Goal: Information Seeking & Learning: Learn about a topic

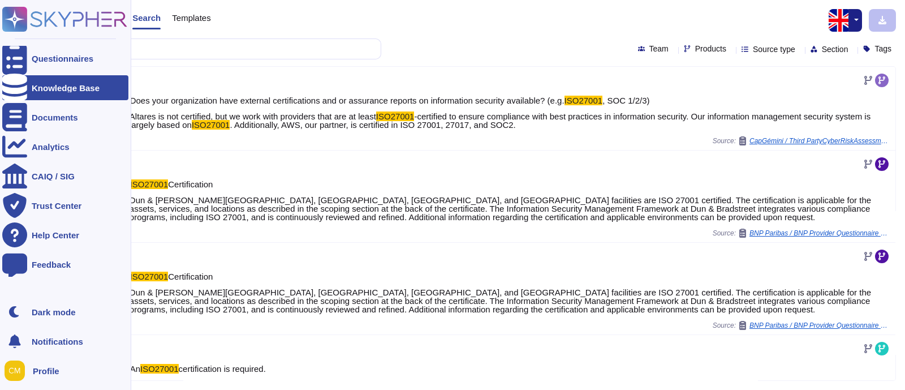
click at [75, 89] on div "Knowledge Base" at bounding box center [66, 88] width 68 height 8
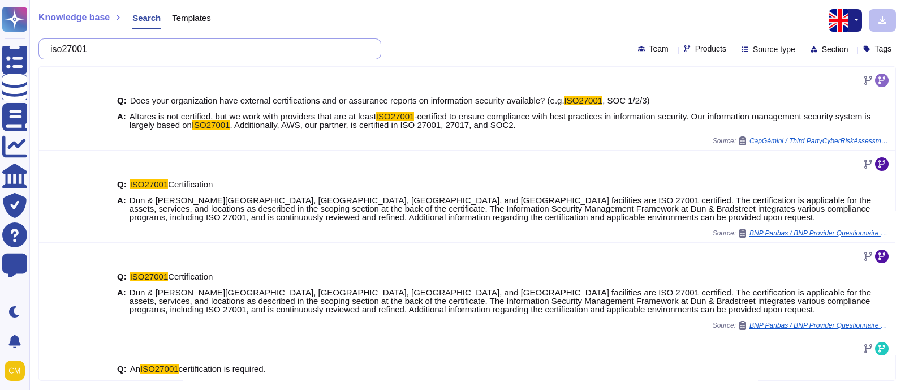
drag, startPoint x: 152, startPoint y: 52, endPoint x: 48, endPoint y: 44, distance: 104.4
click at [48, 44] on div "iso27001" at bounding box center [209, 48] width 343 height 21
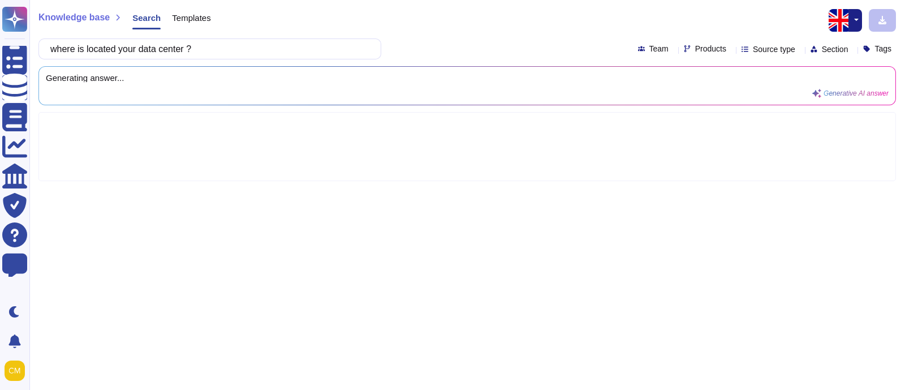
type input "where is located your data center ?"
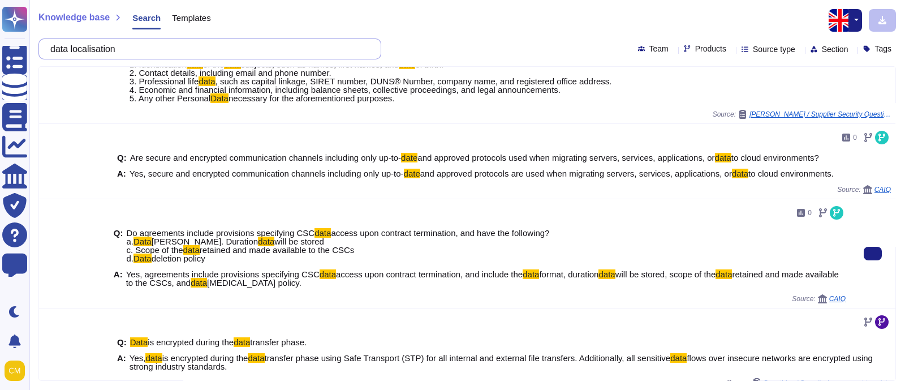
scroll to position [431, 0]
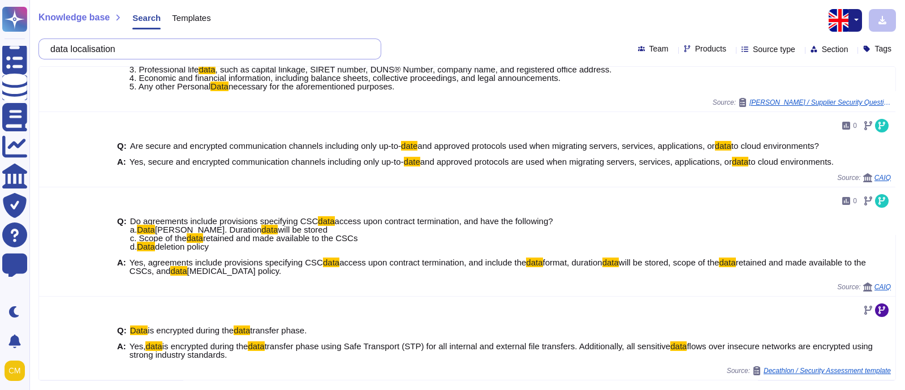
click at [76, 46] on input "data localisation" at bounding box center [207, 49] width 325 height 20
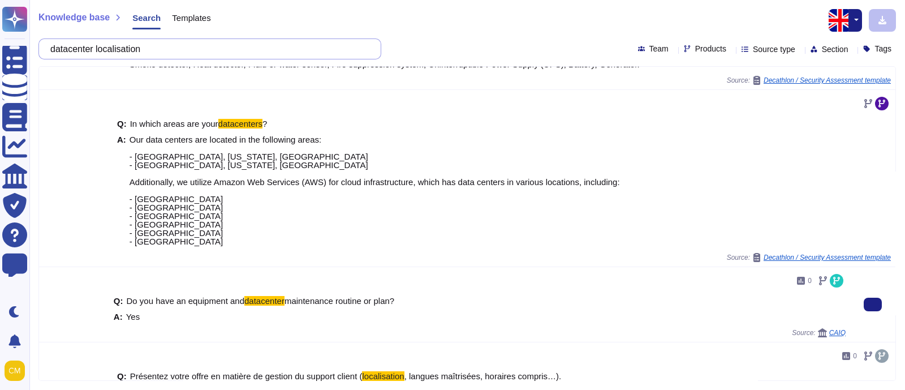
scroll to position [506, 0]
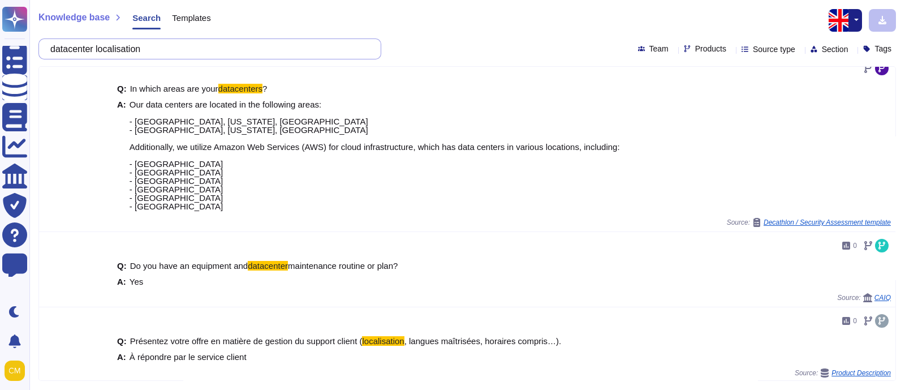
drag, startPoint x: 144, startPoint y: 49, endPoint x: 109, endPoint y: 41, distance: 35.9
click at [109, 41] on input "datacenter localisation" at bounding box center [207, 49] width 325 height 20
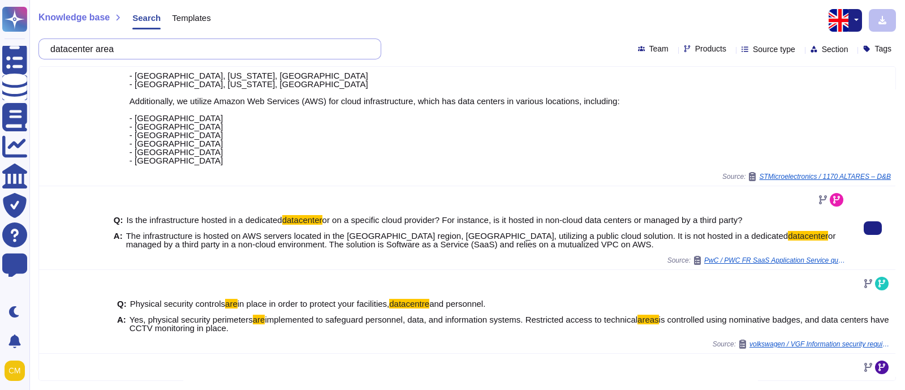
scroll to position [608, 0]
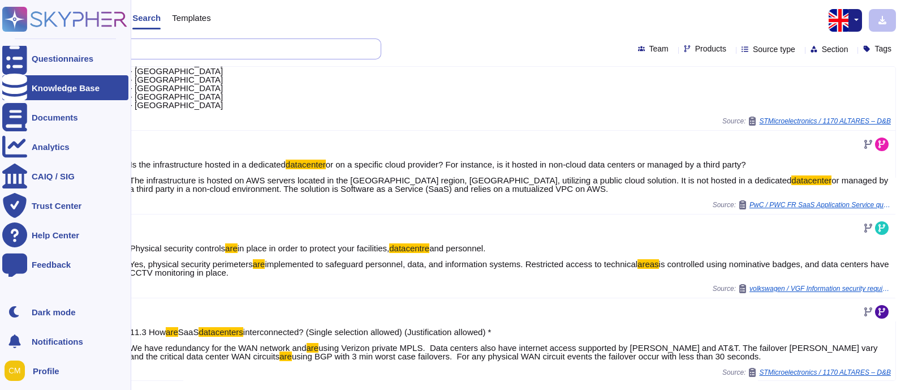
drag, startPoint x: 101, startPoint y: 51, endPoint x: 0, endPoint y: 24, distance: 104.7
click at [0, 24] on div "Questionnaires Knowledge Base Documents Analytics CAIQ / SIG Trust Center Help …" at bounding box center [452, 195] width 905 height 390
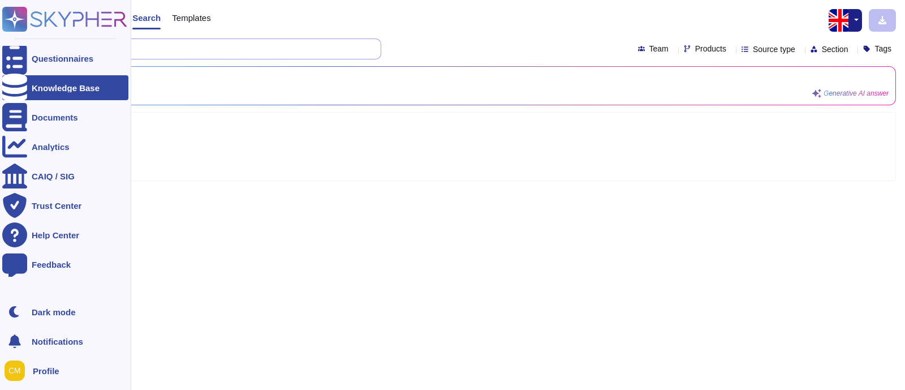
scroll to position [0, 0]
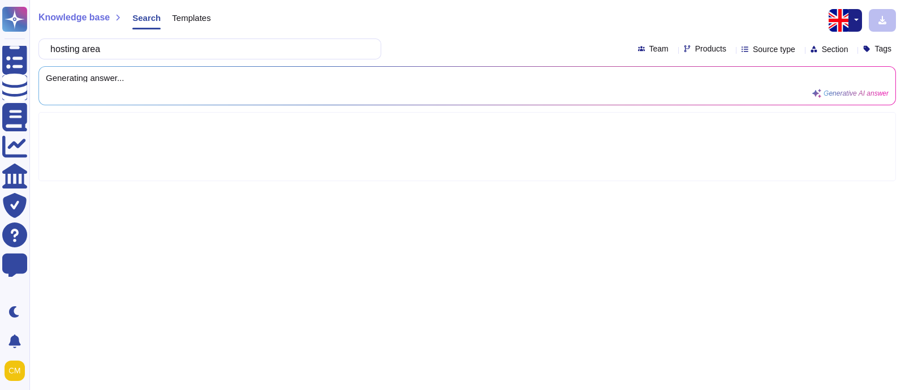
type input "hosting area"
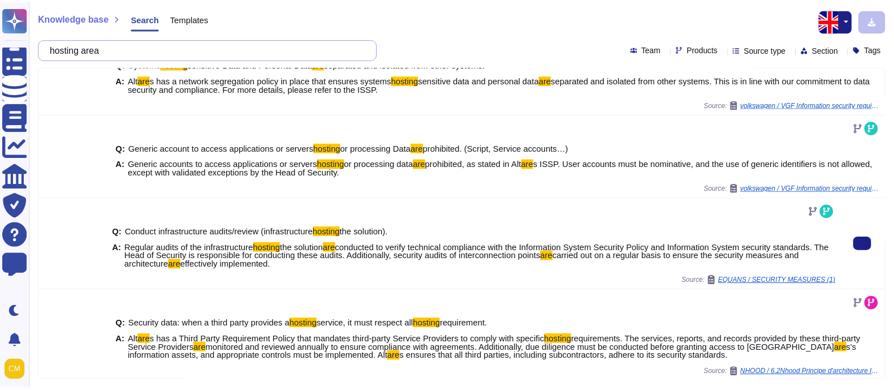
scroll to position [262, 0]
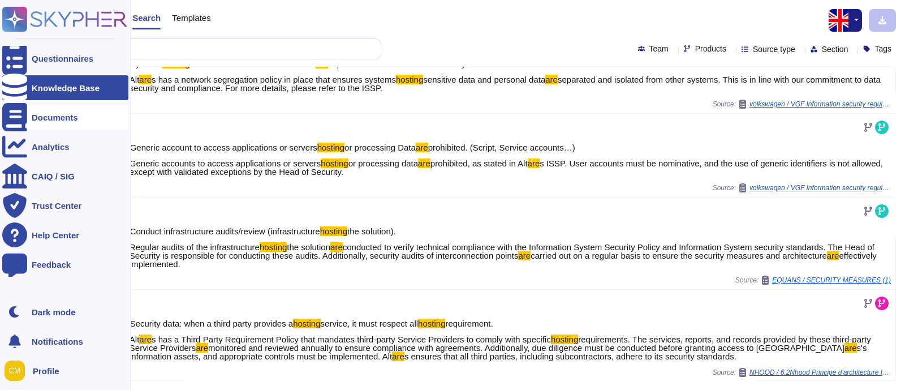
click at [21, 110] on div at bounding box center [14, 117] width 25 height 25
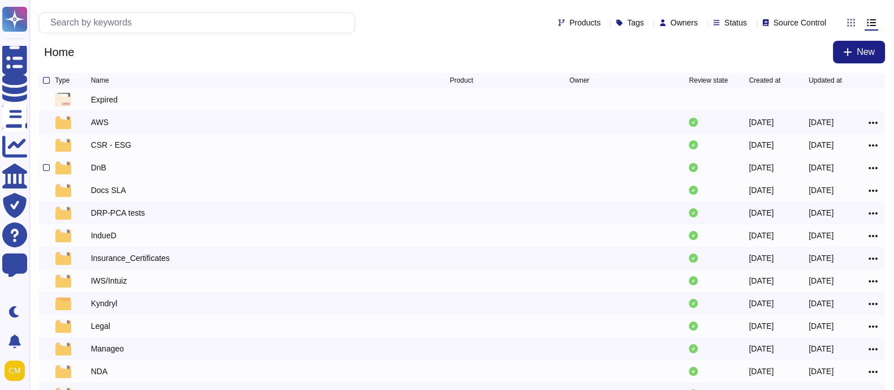
click at [103, 173] on div "DnB" at bounding box center [98, 167] width 15 height 11
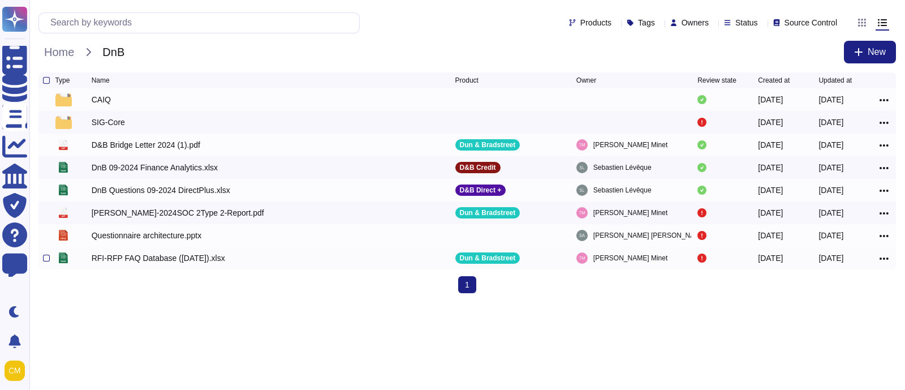
click at [139, 261] on div "RFI-RFP FAQ Database ([DATE]).xlsx" at bounding box center [158, 257] width 133 height 11
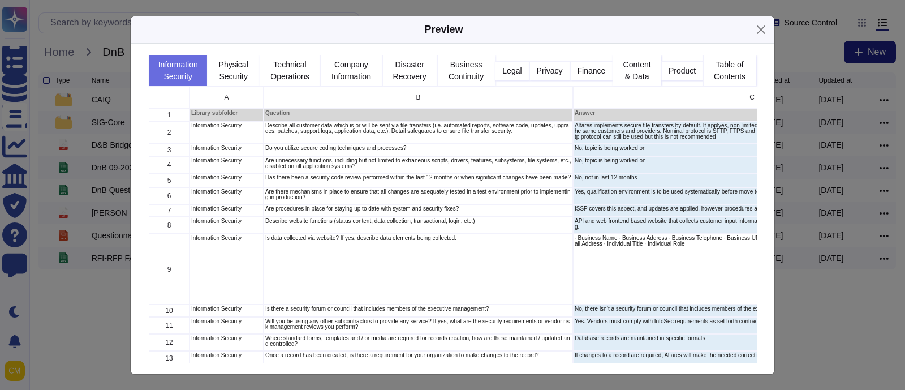
scroll to position [300, 597]
click at [714, 68] on button "Table of Contents" at bounding box center [729, 70] width 53 height 31
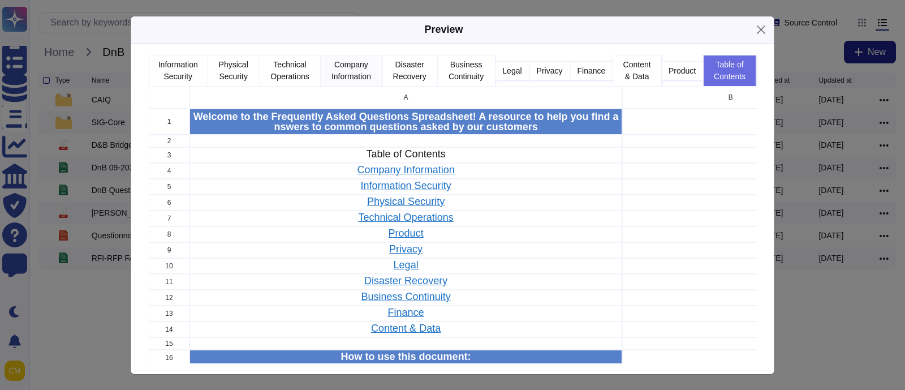
click at [338, 68] on button "Company Information" at bounding box center [351, 70] width 62 height 31
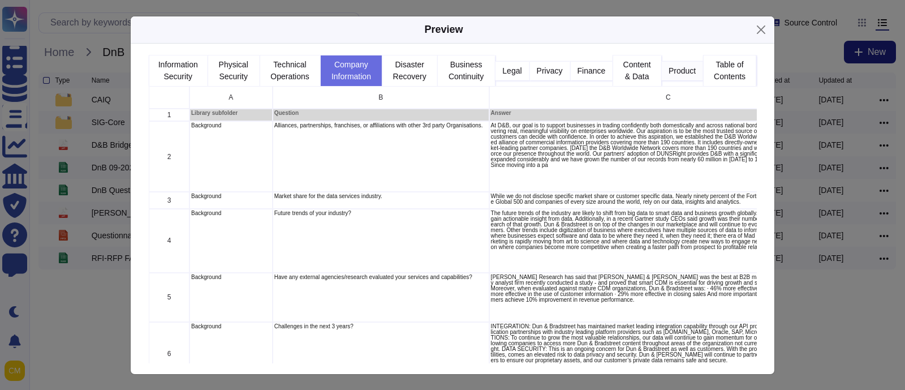
scroll to position [0, 0]
click at [554, 68] on button "Privacy" at bounding box center [549, 70] width 41 height 19
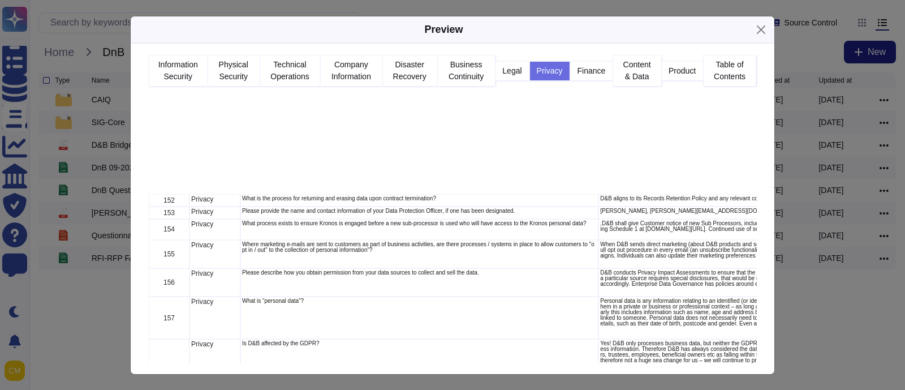
scroll to position [4029, 0]
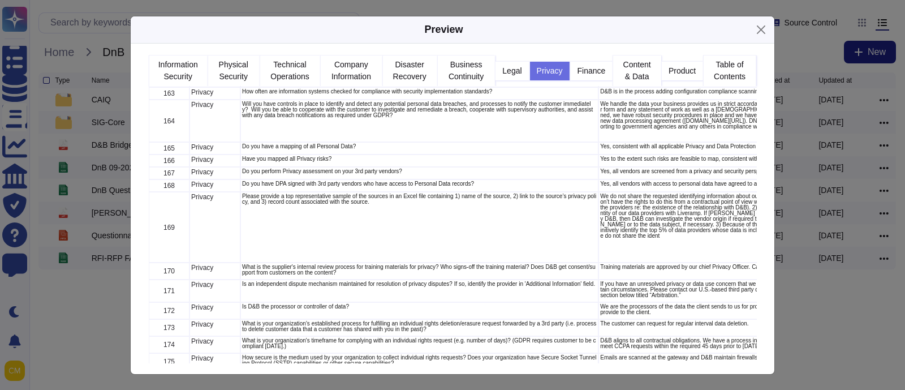
click at [812, 323] on div "Preview Information Security Physical Security Technical Operations Company Inf…" at bounding box center [452, 195] width 905 height 390
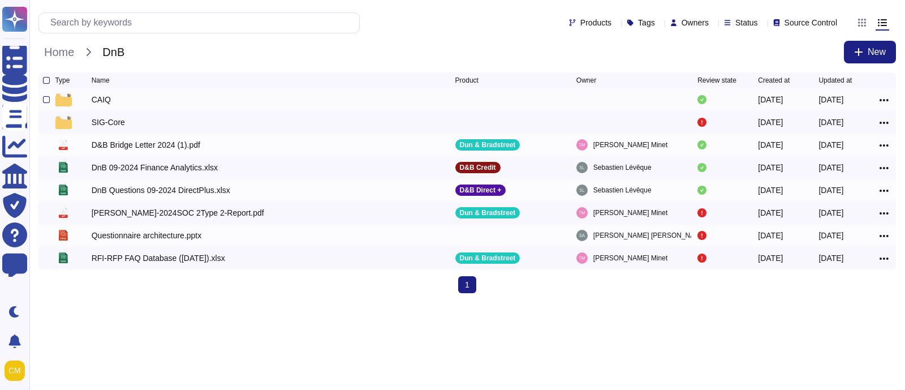
click at [88, 102] on div at bounding box center [73, 100] width 36 height 14
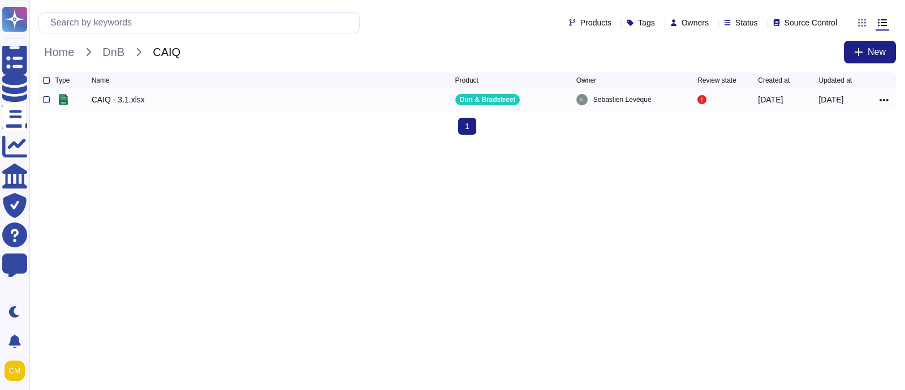
click at [118, 102] on div "CAIQ - 3.1.xlsx" at bounding box center [118, 99] width 53 height 11
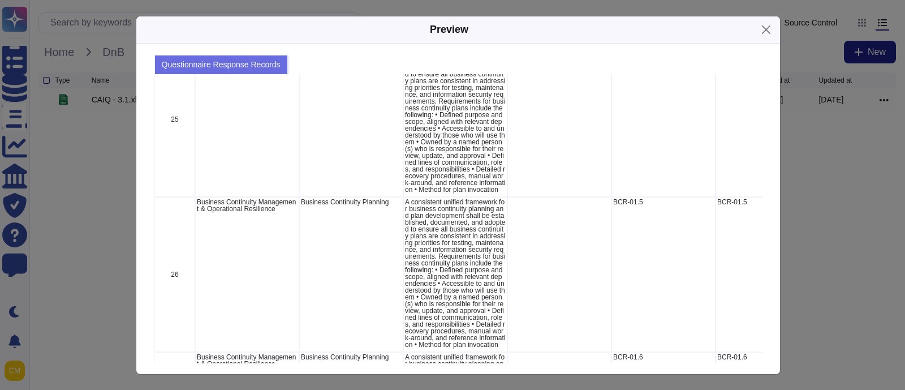
scroll to position [1979, 0]
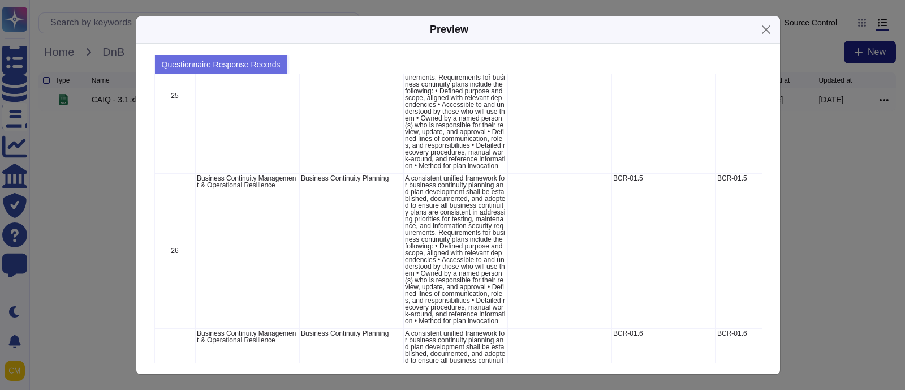
click at [802, 247] on div "Preview Questionnaire Response Records 15 Audit Assurance & Compliance Independ…" at bounding box center [452, 195] width 905 height 390
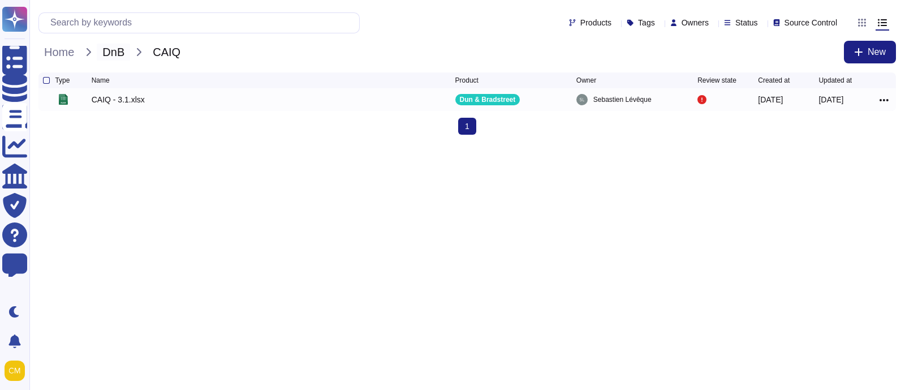
click at [110, 48] on span "DnB" at bounding box center [113, 52] width 33 height 17
